Goal: Information Seeking & Learning: Learn about a topic

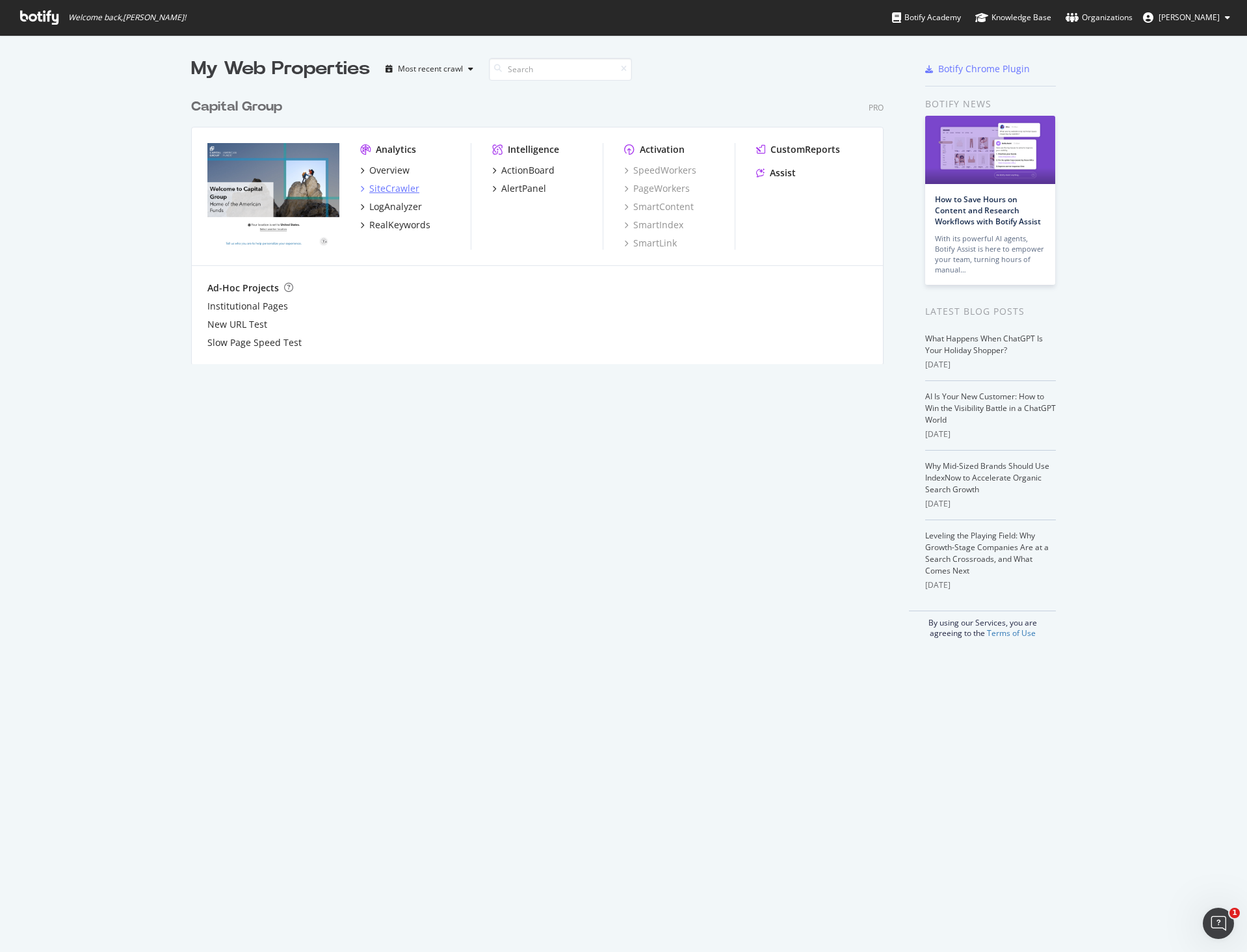
click at [396, 186] on div "SiteCrawler" at bounding box center [394, 188] width 50 height 13
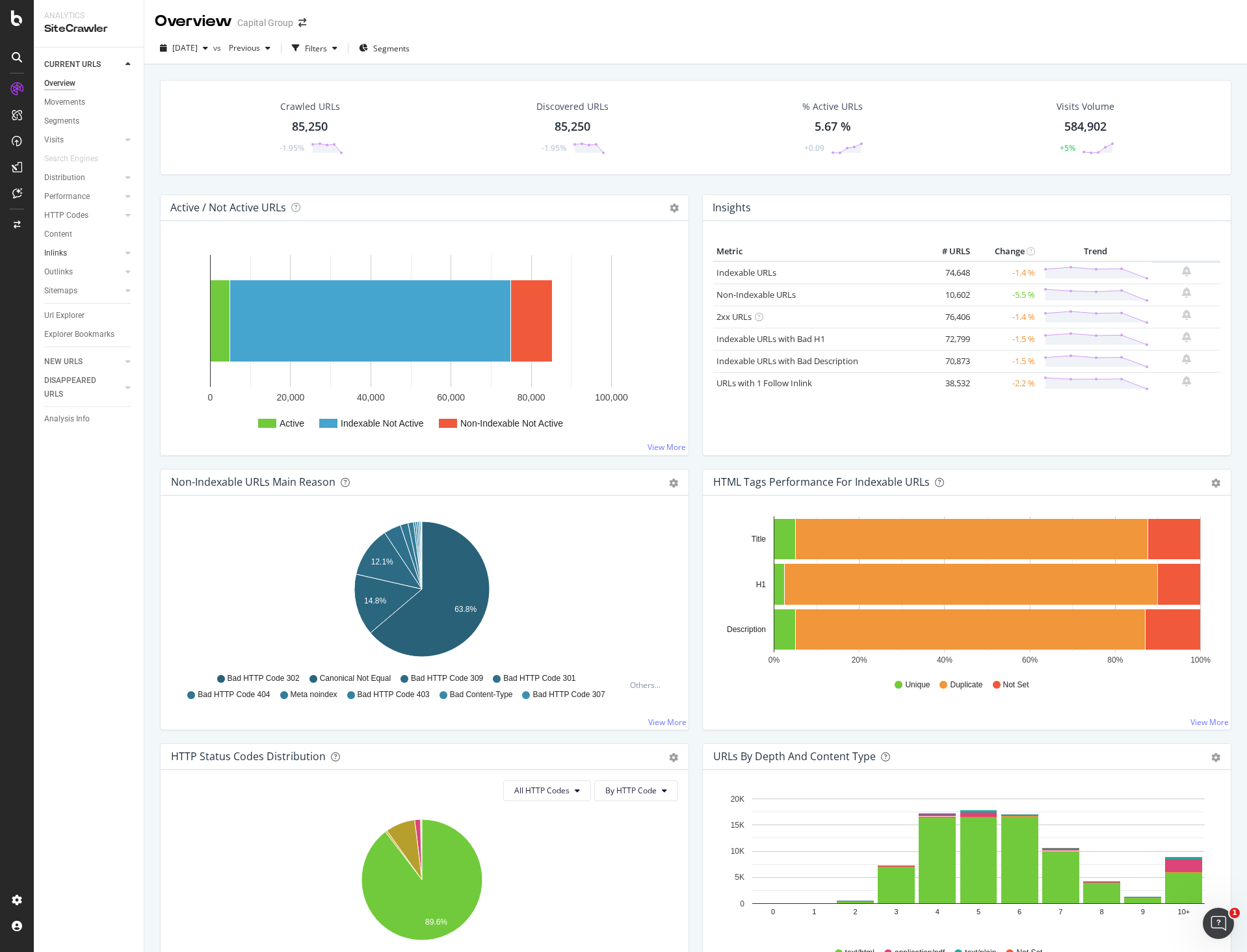
click at [69, 247] on link "Inlinks" at bounding box center [83, 254] width 77 height 14
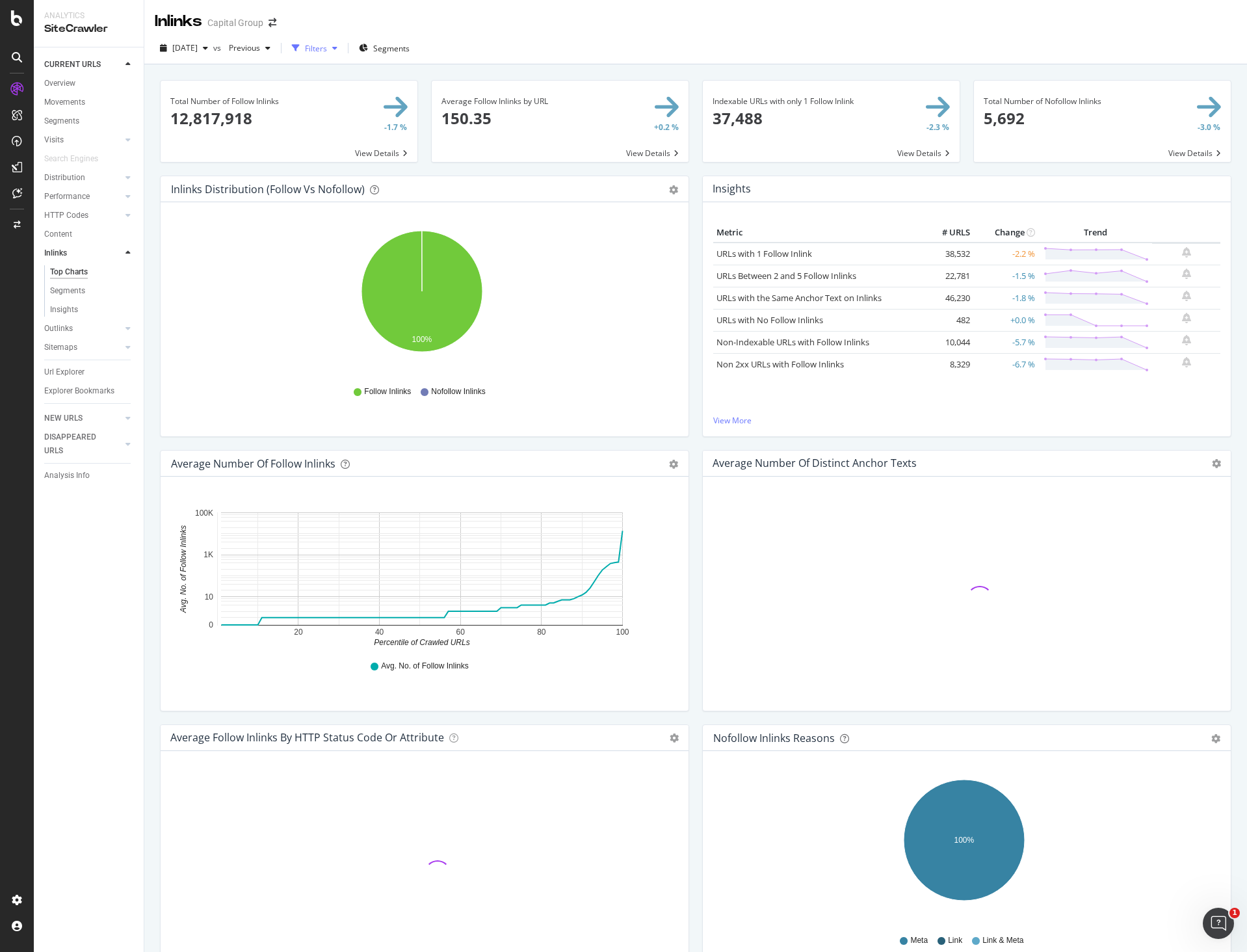
click at [327, 53] on div "Filters" at bounding box center [316, 48] width 22 height 11
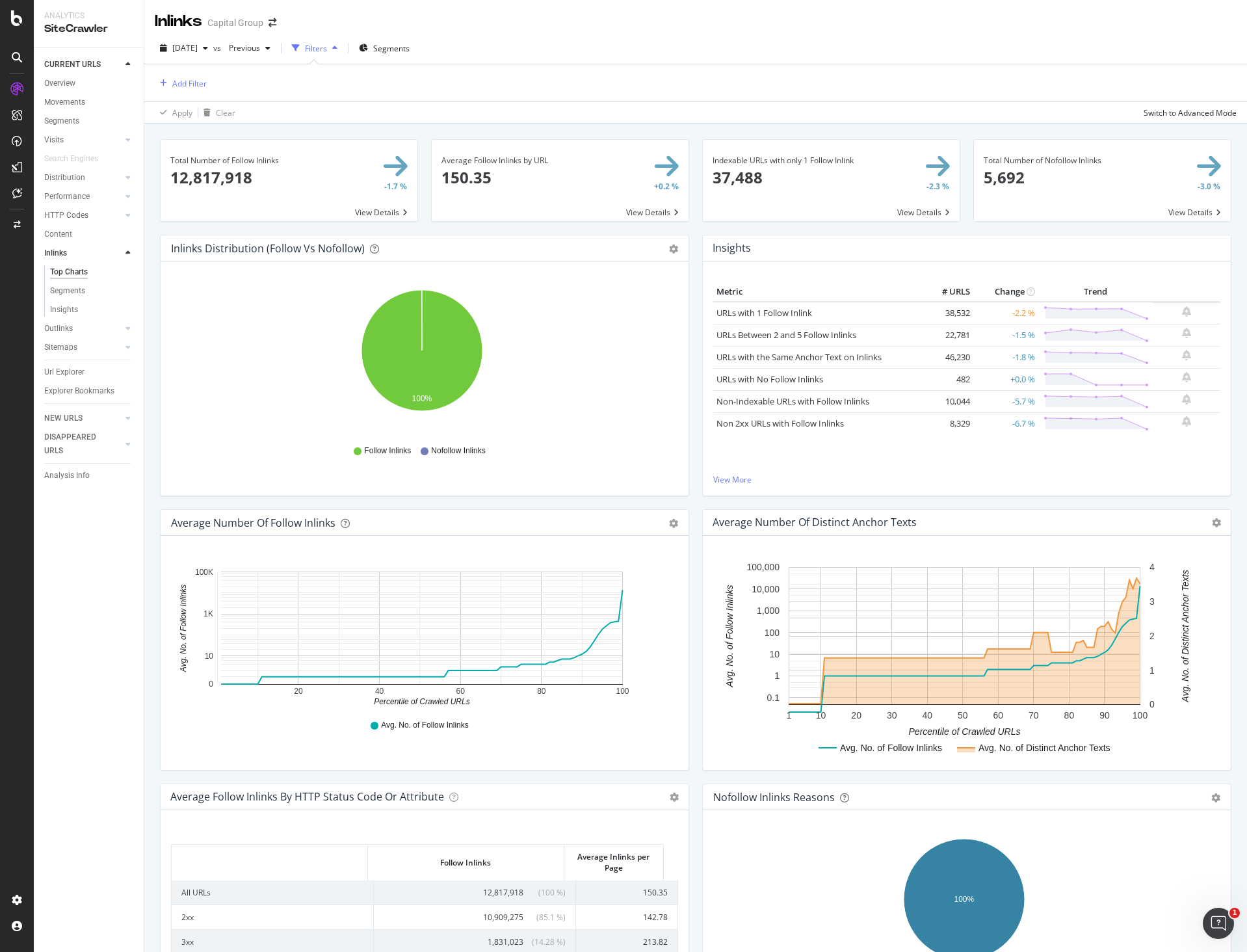
click at [327, 45] on div "Filters" at bounding box center [316, 48] width 22 height 11
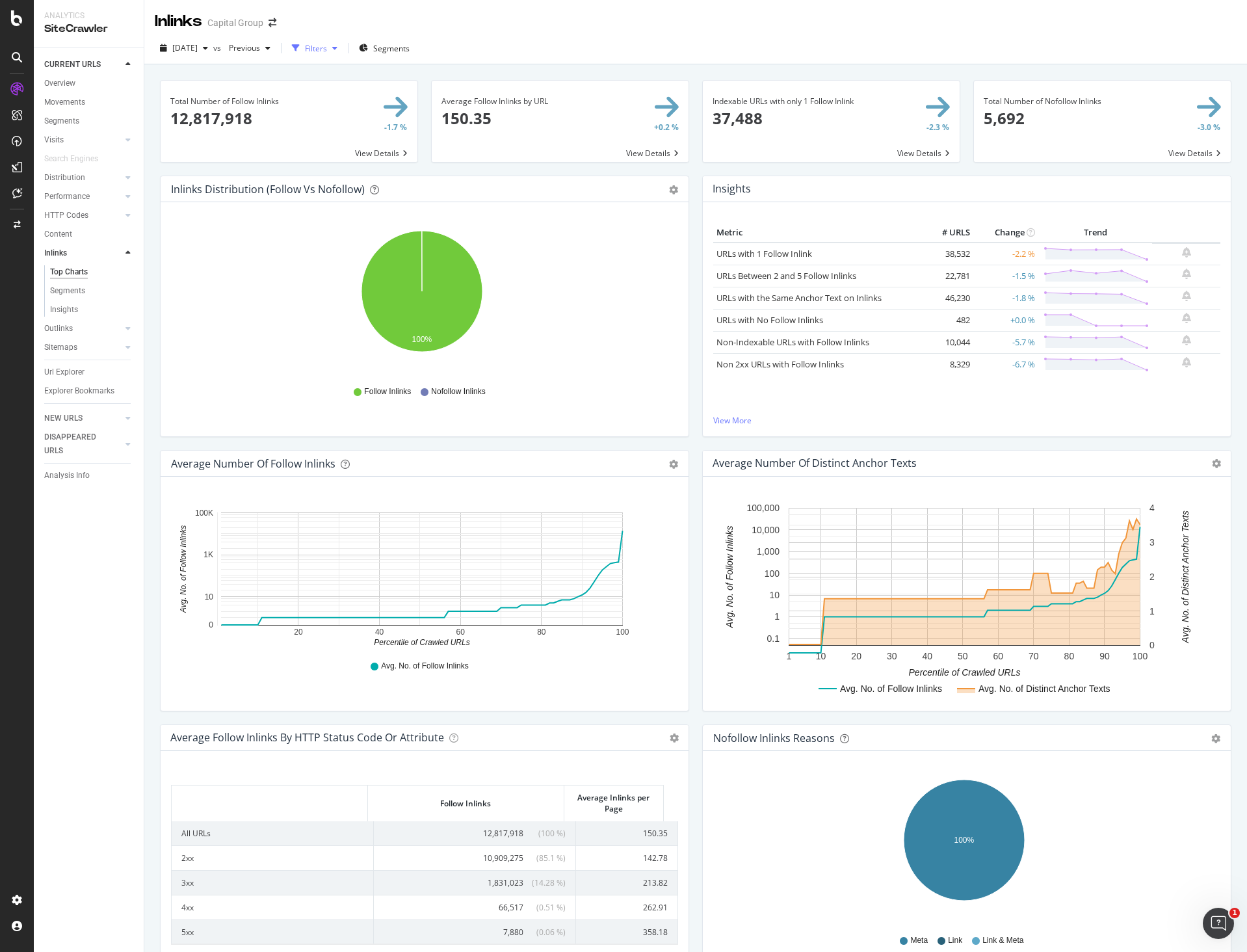
click at [327, 45] on div "Filters" at bounding box center [316, 48] width 22 height 11
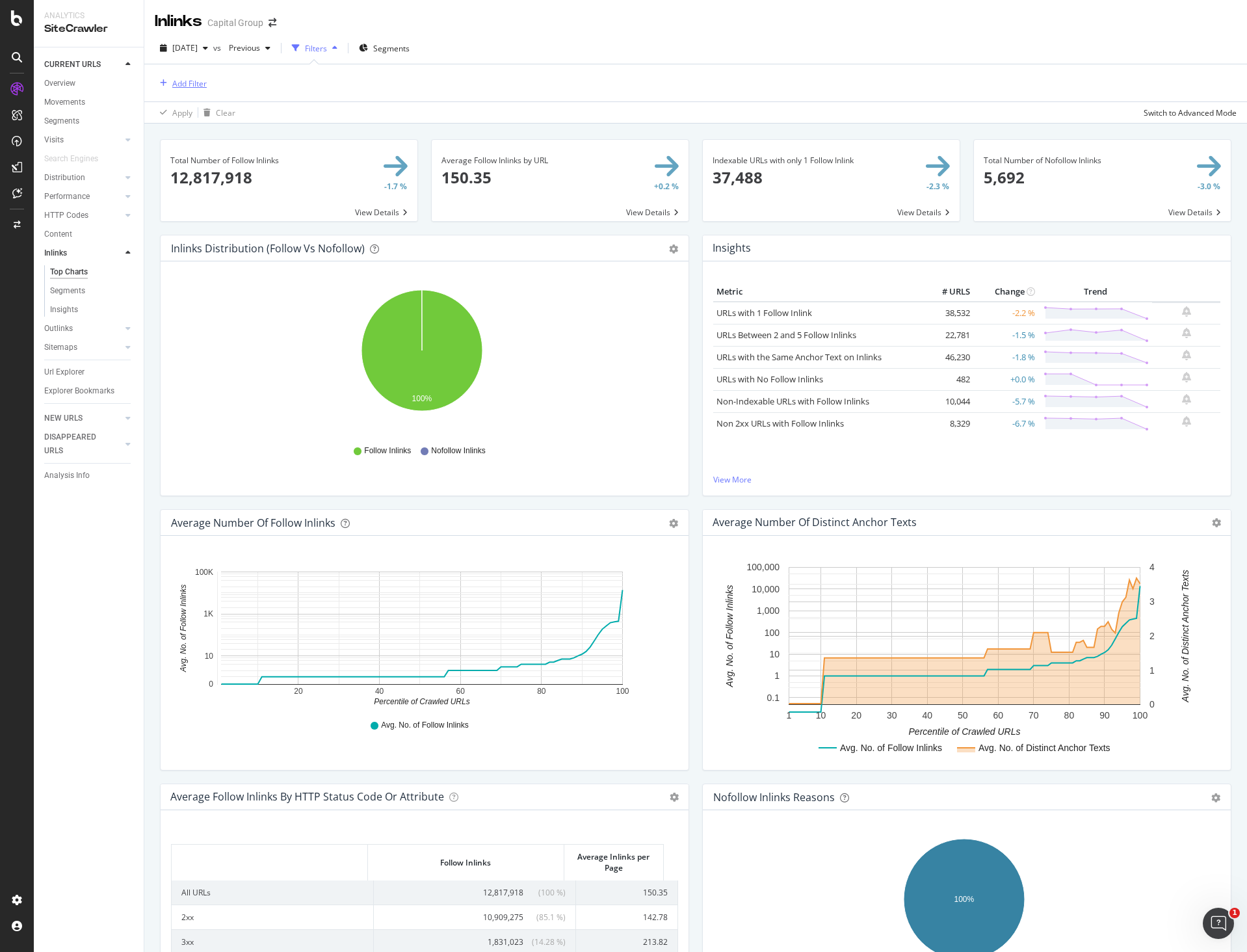
click at [192, 78] on div "Add Filter" at bounding box center [190, 83] width 34 height 11
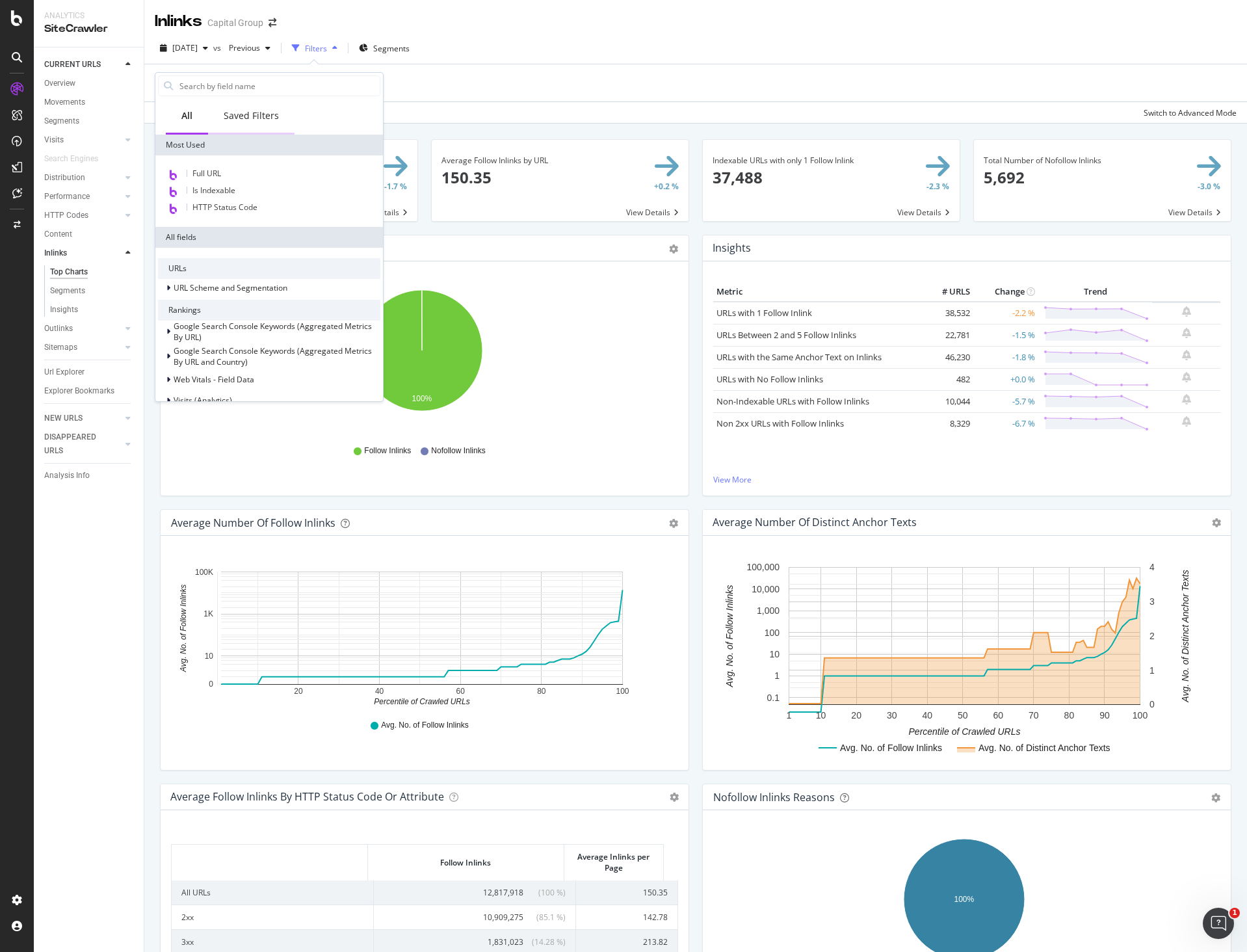
click at [235, 115] on div "Saved Filters" at bounding box center [251, 115] width 55 height 13
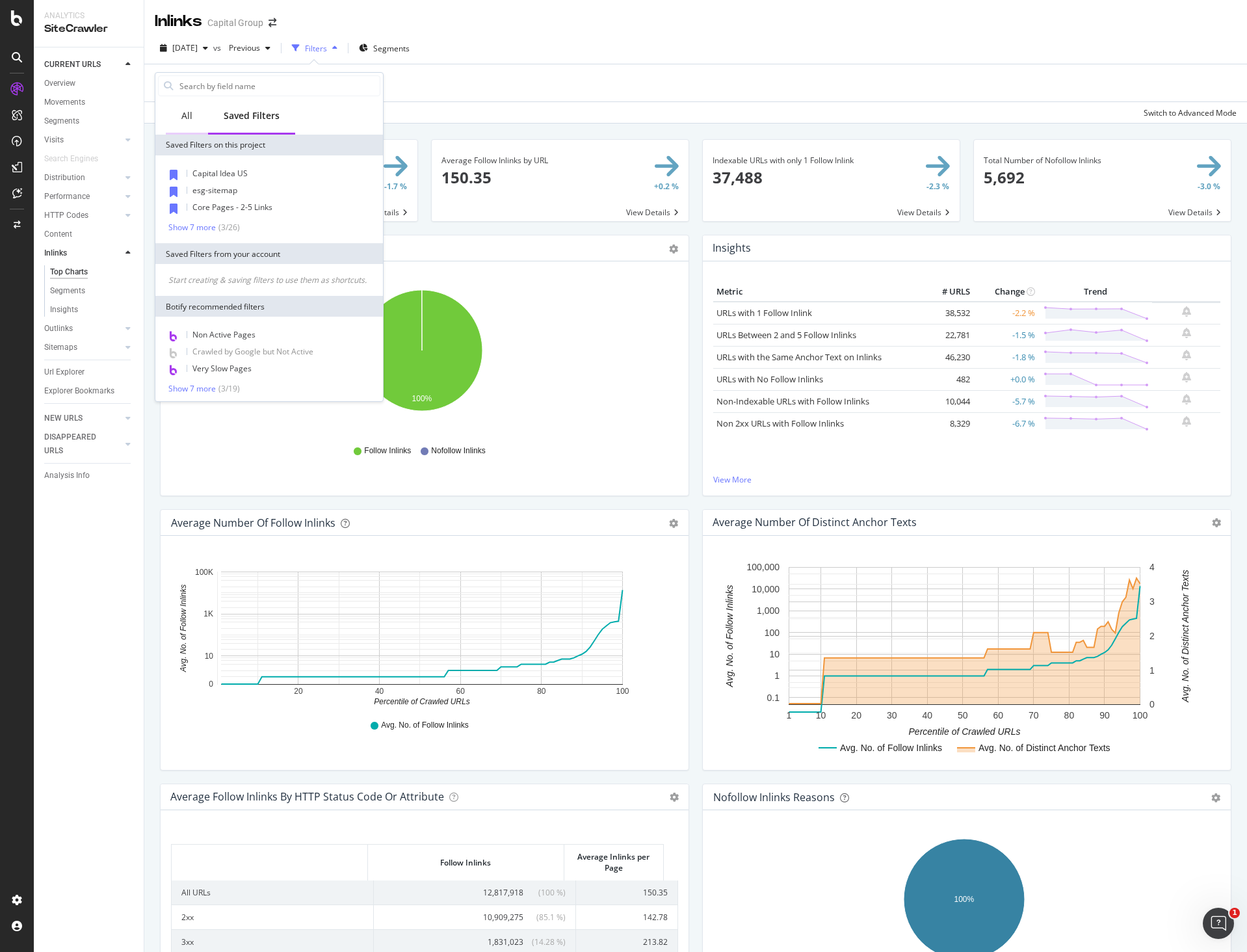
click at [198, 114] on div "All" at bounding box center [187, 117] width 42 height 36
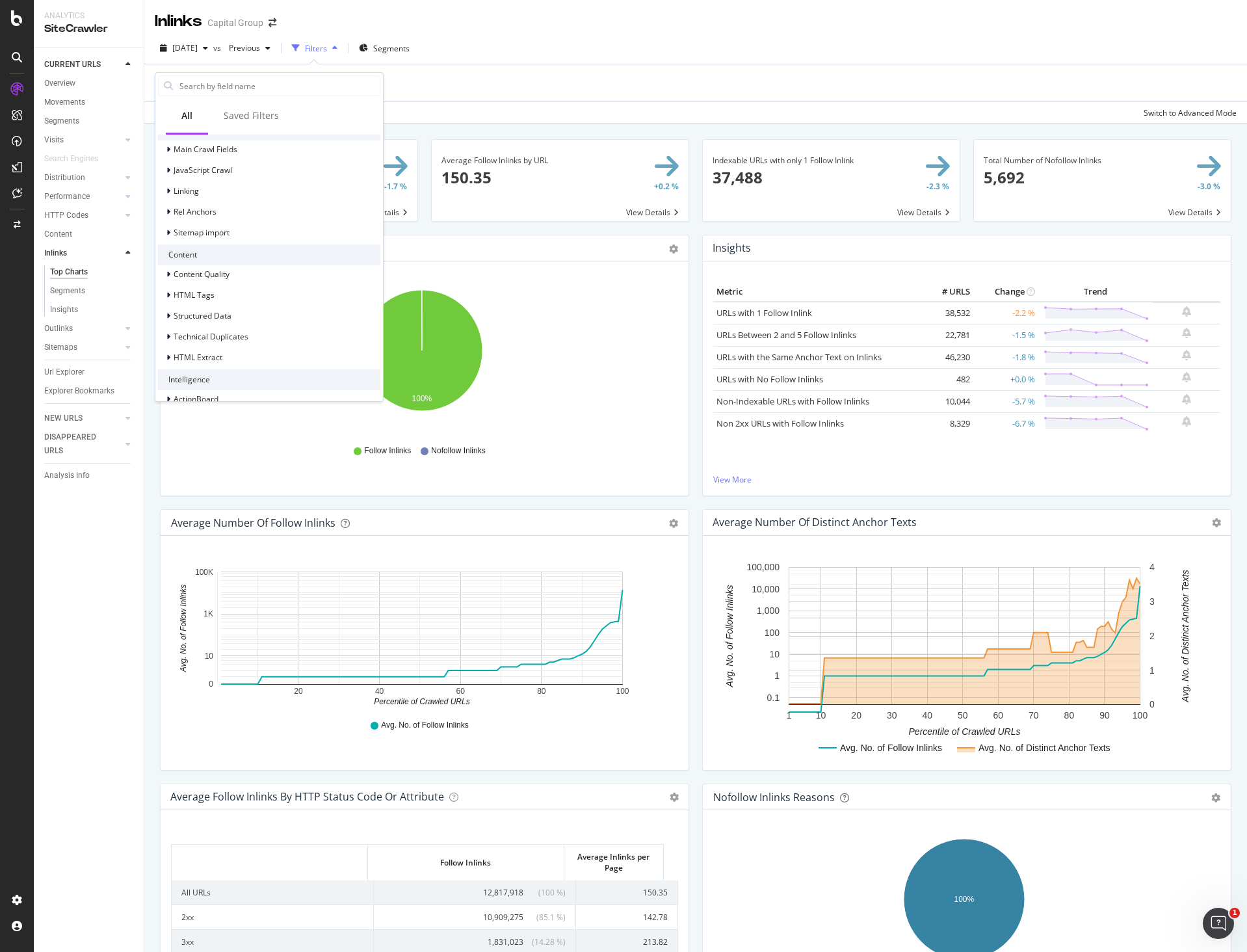
scroll to position [311, 0]
click at [243, 89] on input "text" at bounding box center [279, 86] width 201 height 20
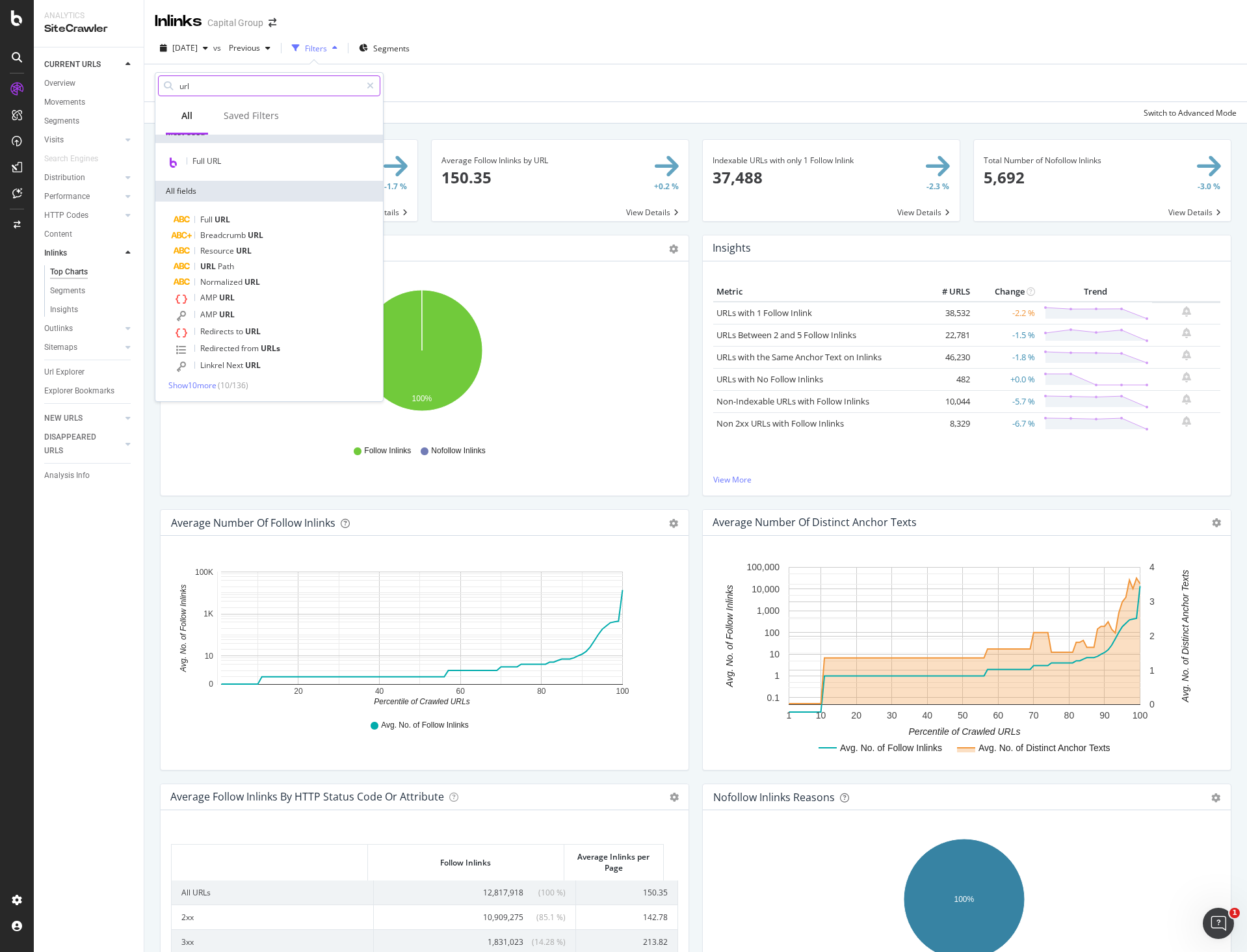
scroll to position [12, 0]
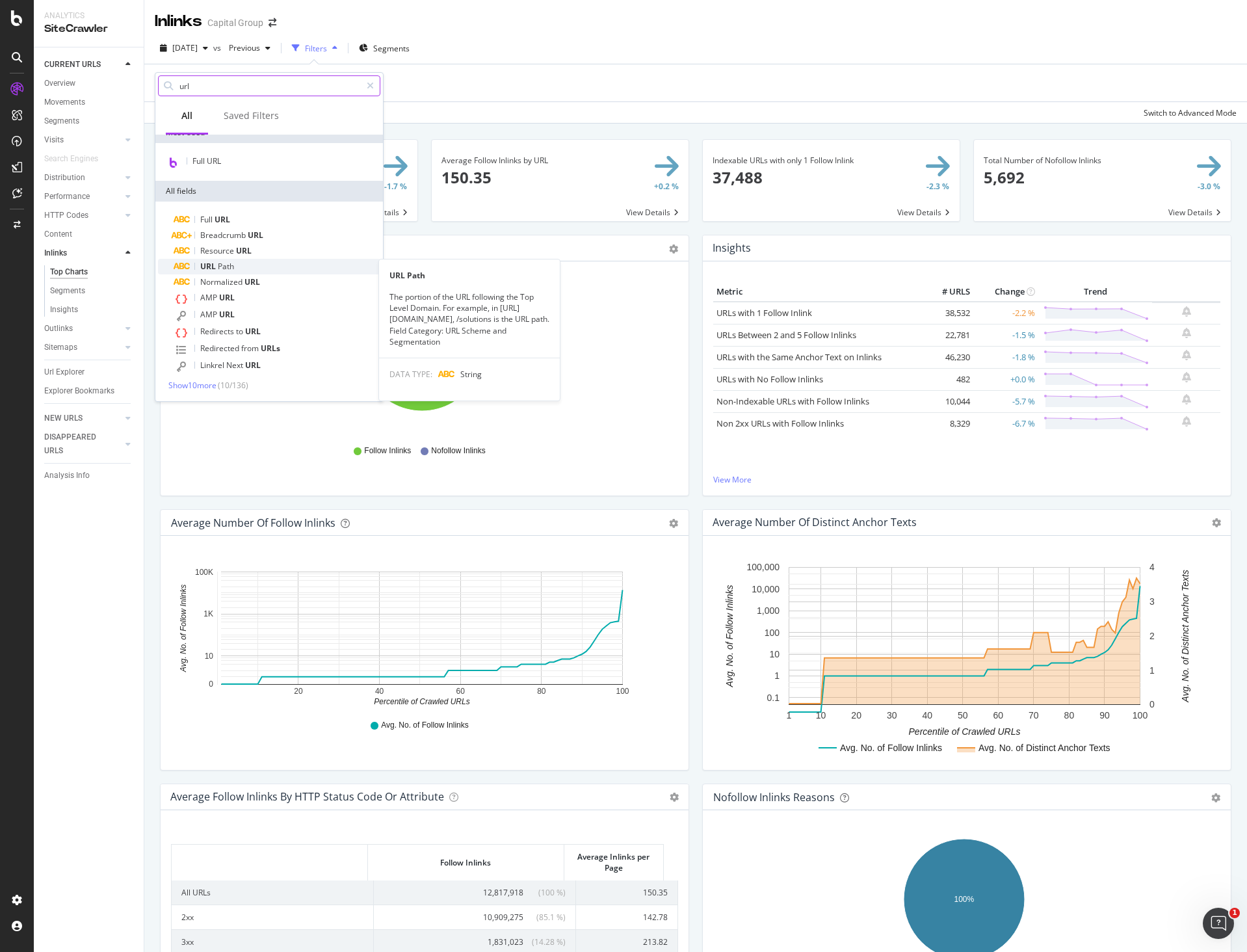
type input "url"
click at [224, 268] on span "Path" at bounding box center [226, 266] width 16 height 11
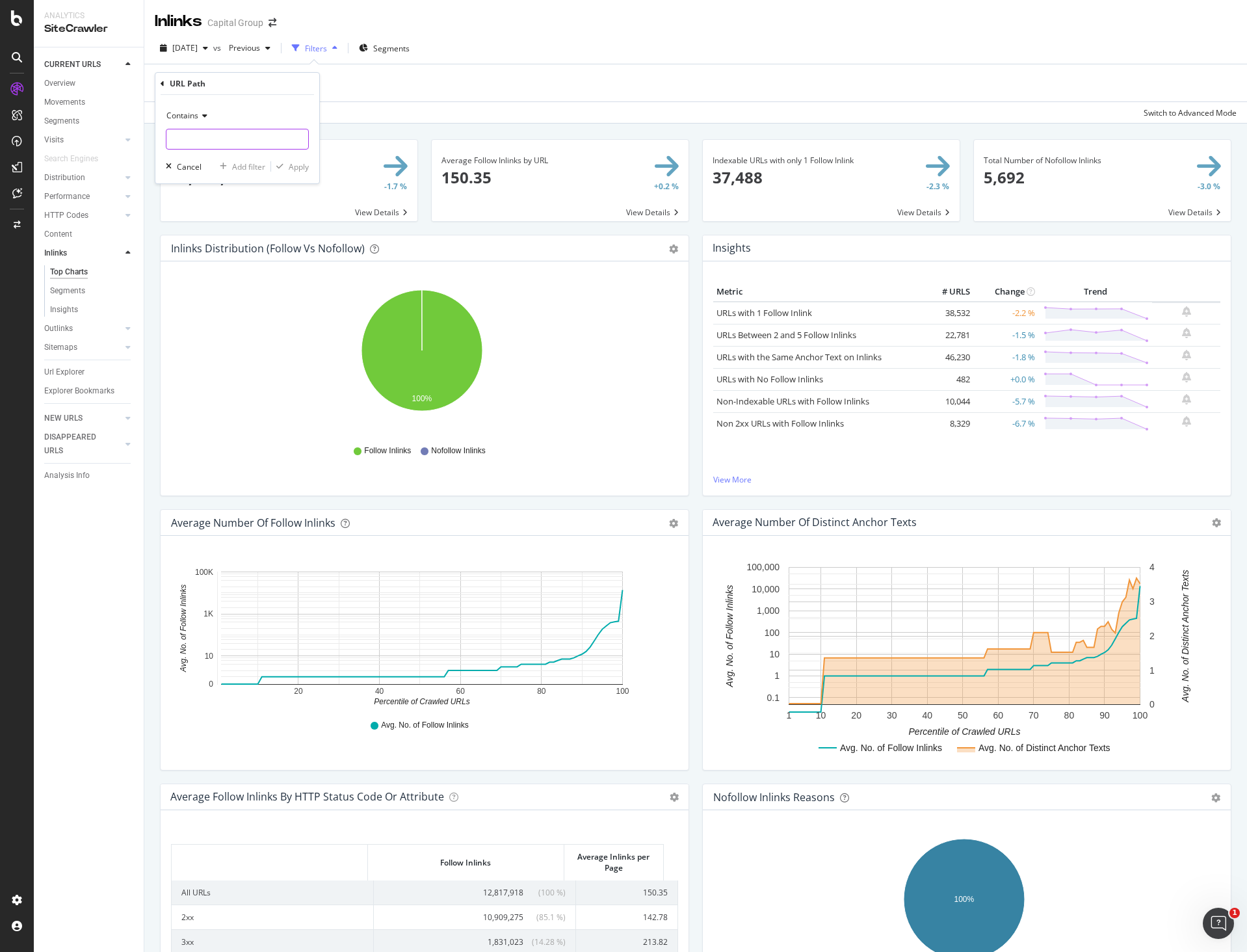
click at [219, 144] on input "text" at bounding box center [237, 139] width 142 height 21
type input "529"
click at [306, 166] on div "Apply" at bounding box center [299, 167] width 20 height 11
